Goal: Information Seeking & Learning: Compare options

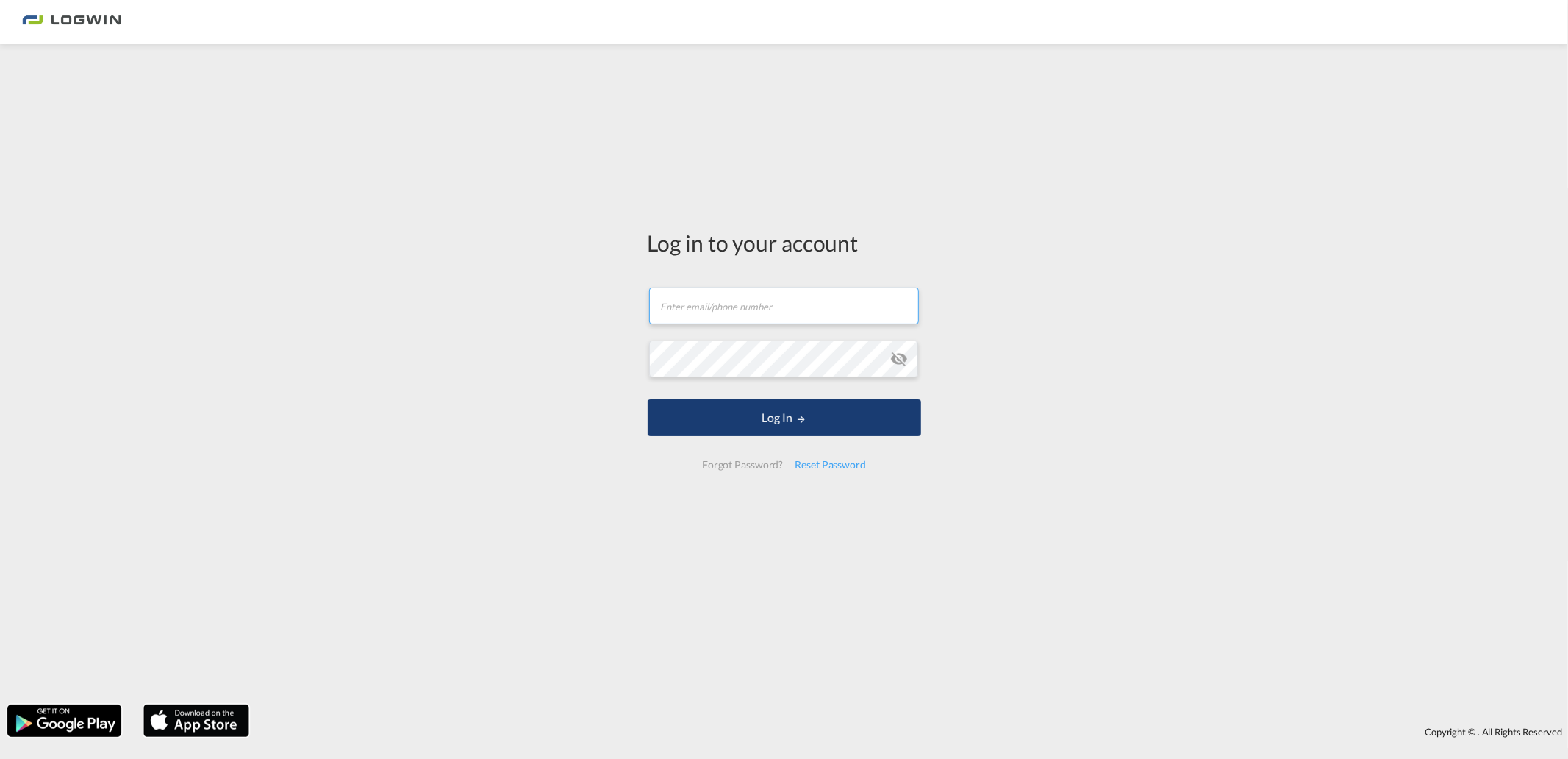
type input "[EMAIL_ADDRESS][PERSON_NAME][DOMAIN_NAME]"
click at [791, 428] on button "Log In" at bounding box center [784, 418] width 274 height 37
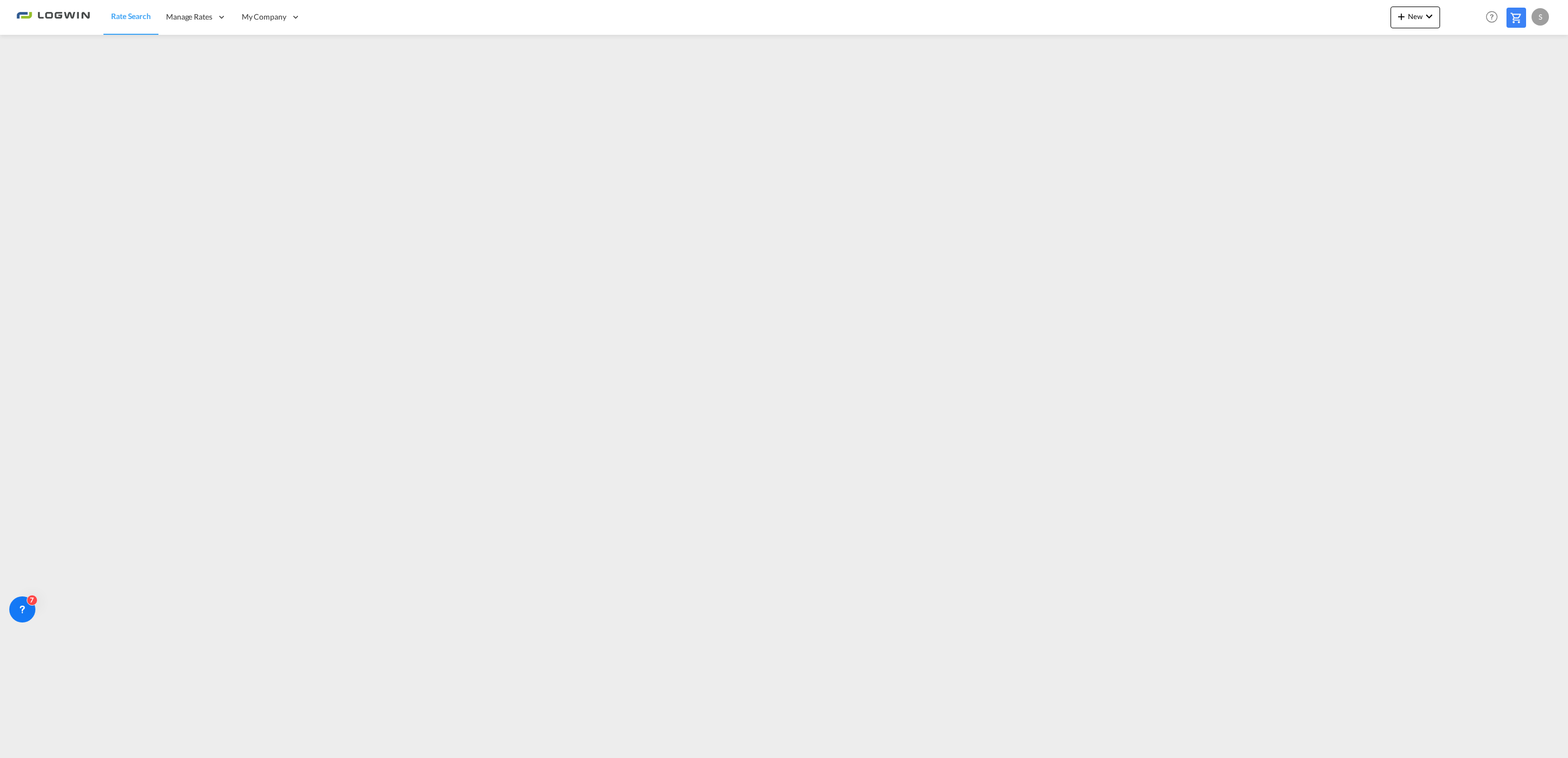
click at [146, 17] on span "Rate Search" at bounding box center [130, 16] width 40 height 9
